Goal: Task Accomplishment & Management: Complete application form

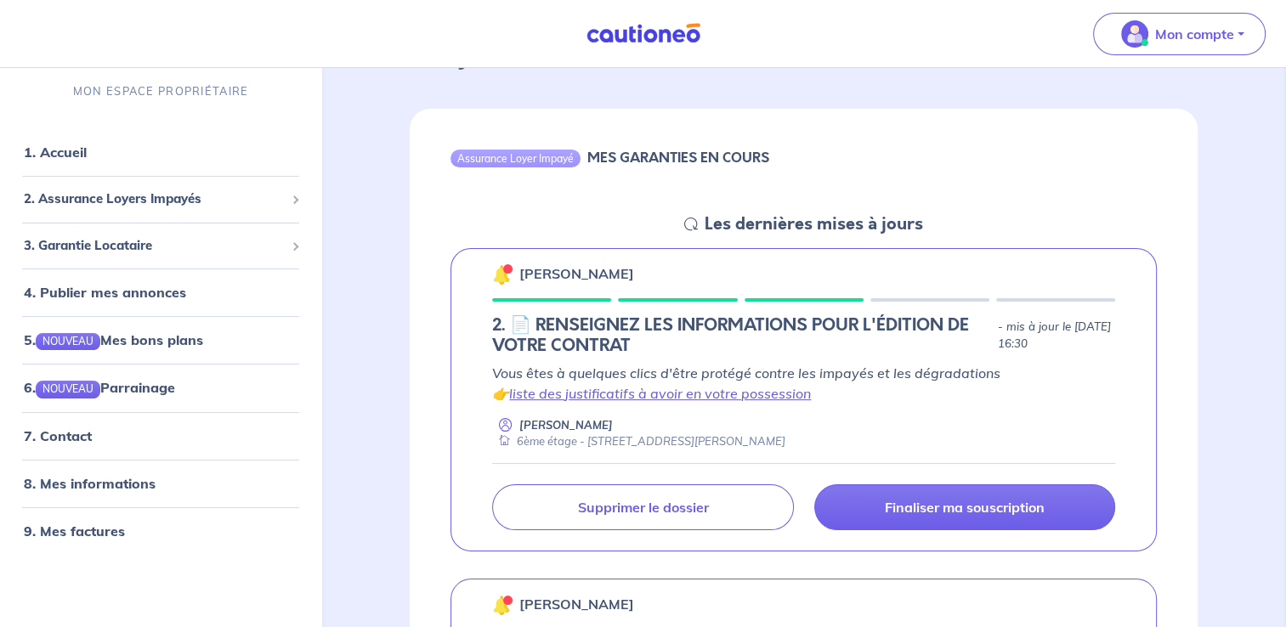
scroll to position [125, 0]
click at [834, 418] on div "[PERSON_NAME] 6ème étage - [STREET_ADDRESS][PERSON_NAME]" at bounding box center [803, 434] width 623 height 33
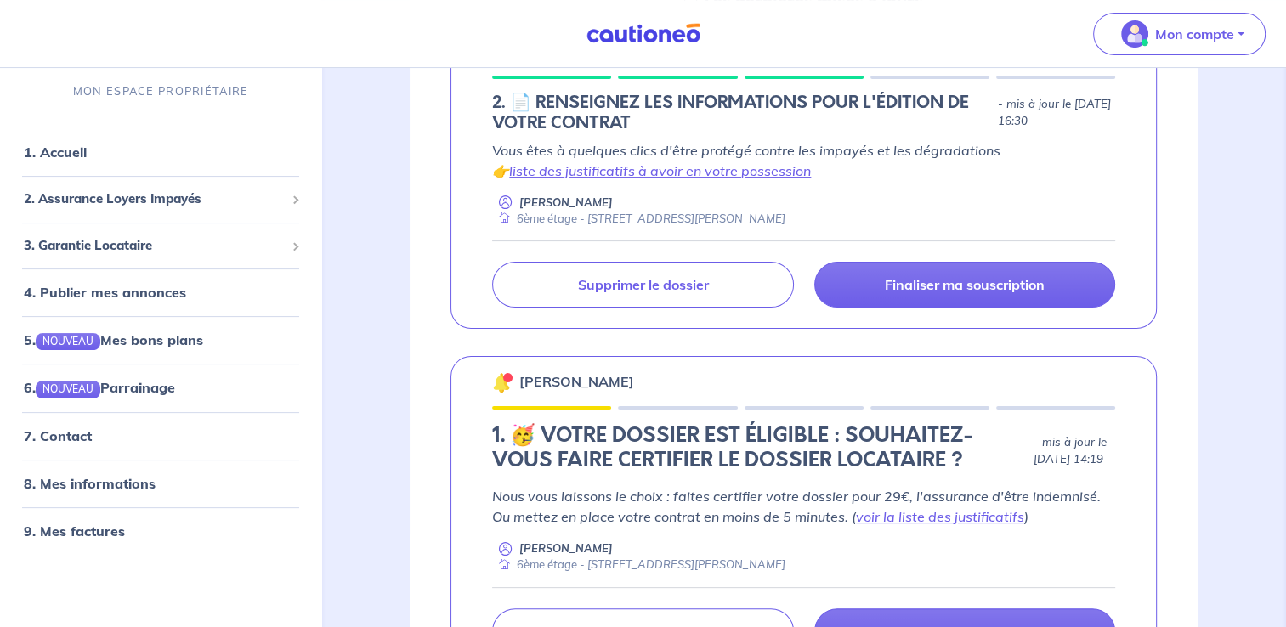
scroll to position [348, 0]
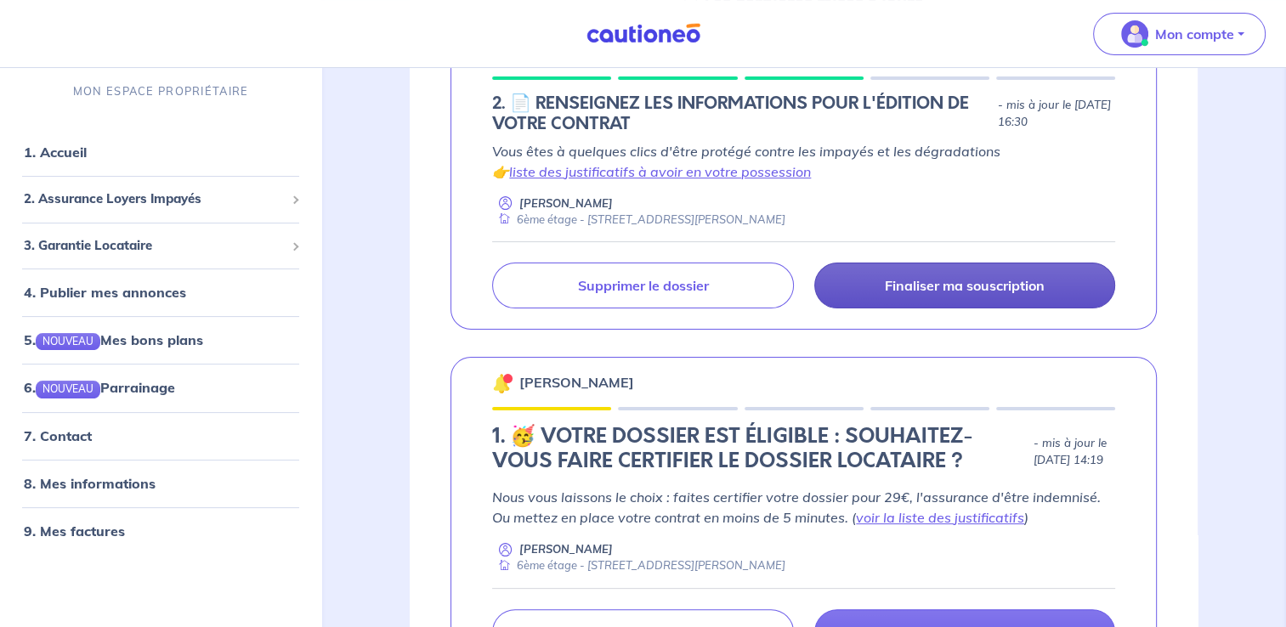
click at [904, 277] on p "Finaliser ma souscription" at bounding box center [965, 285] width 160 height 17
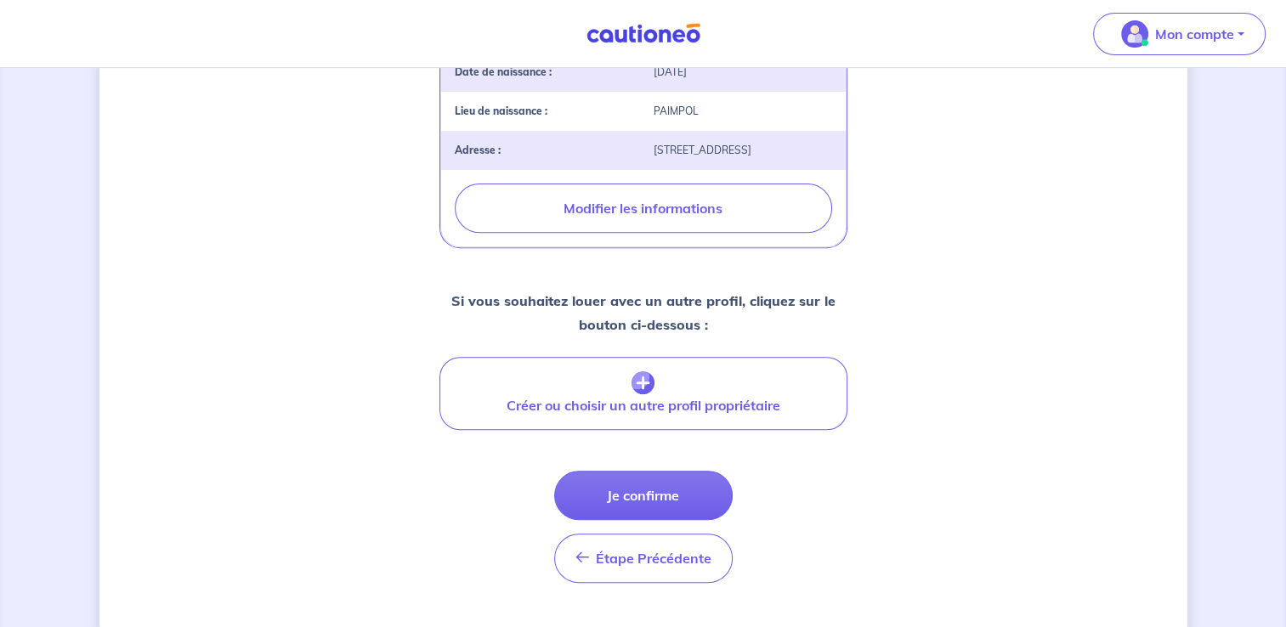
scroll to position [632, 0]
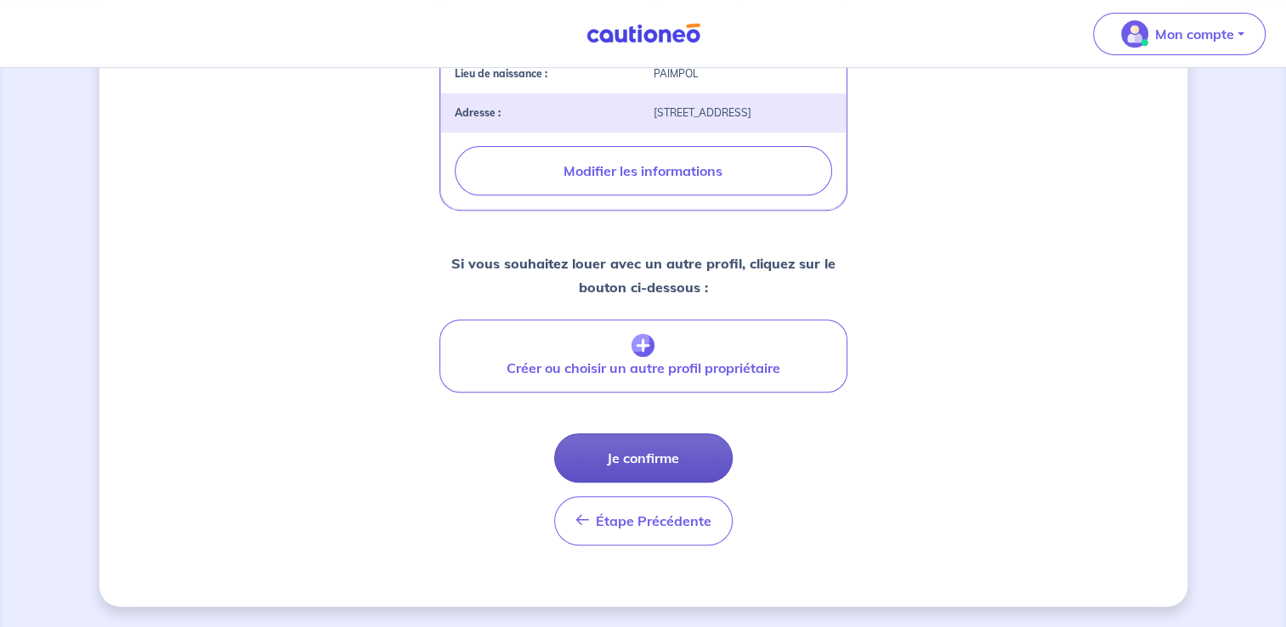
click at [661, 454] on button "Je confirme" at bounding box center [643, 458] width 179 height 49
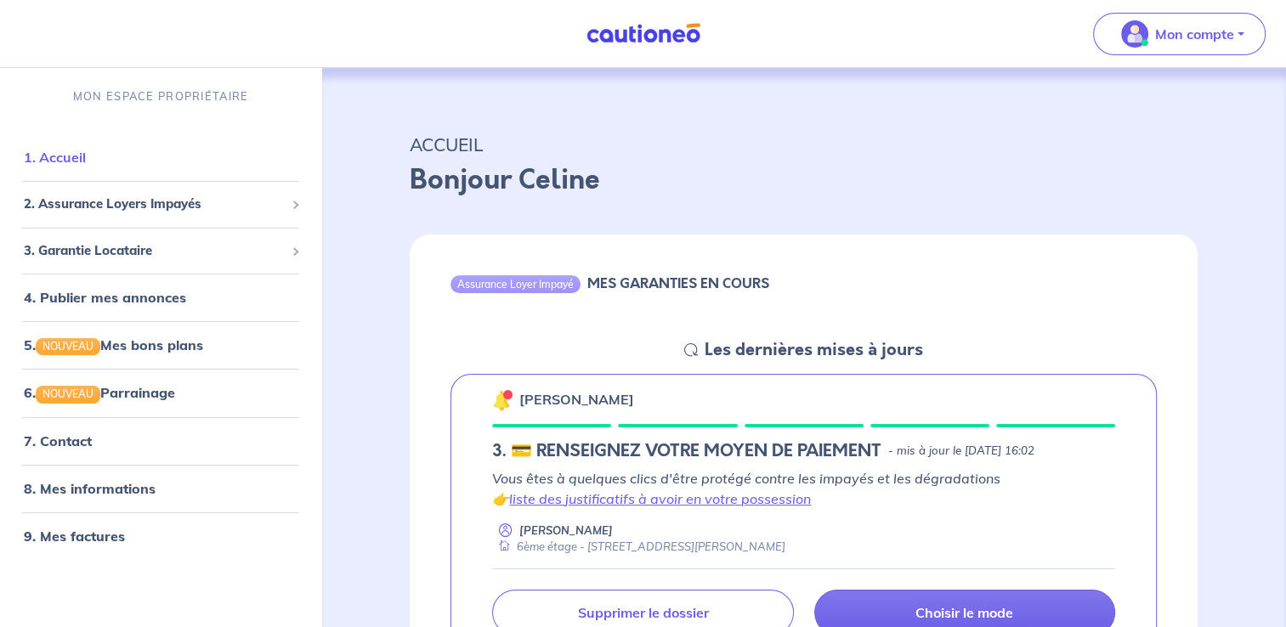
click at [86, 165] on link "1. Accueil" at bounding box center [55, 157] width 62 height 17
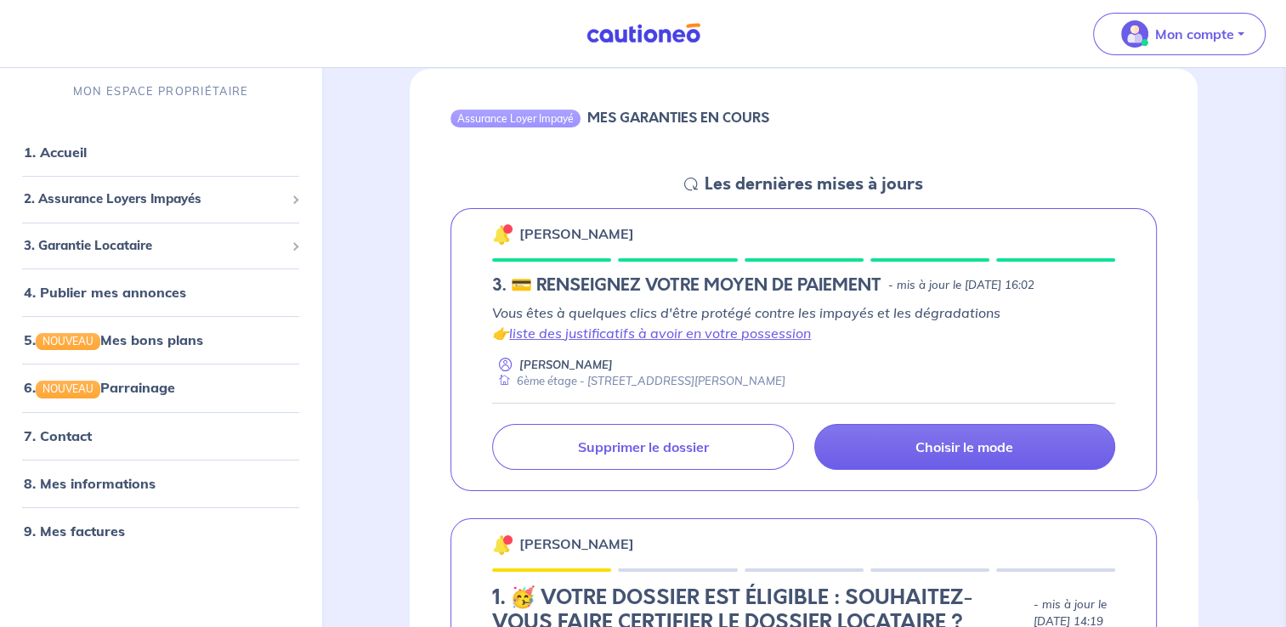
scroll to position [165, 0]
click at [645, 335] on link "liste des justificatifs à avoir en votre possession" at bounding box center [660, 334] width 302 height 17
